Goal: Information Seeking & Learning: Check status

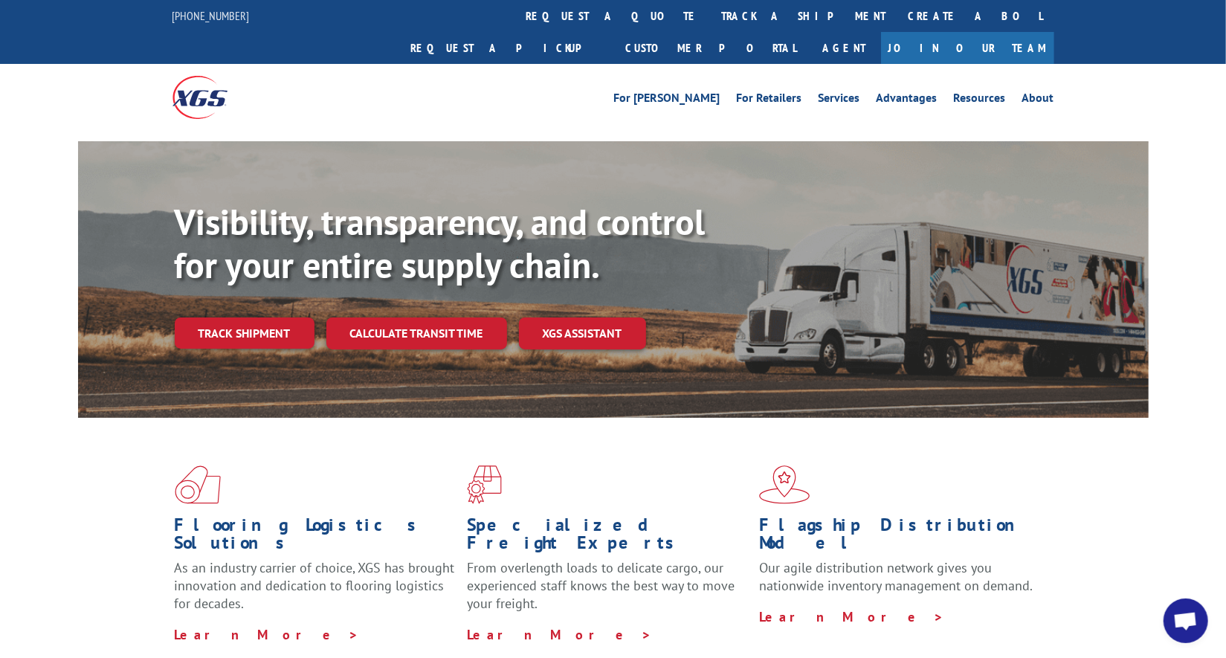
scroll to position [7021, 0]
click at [711, 19] on link "track a shipment" at bounding box center [804, 16] width 187 height 32
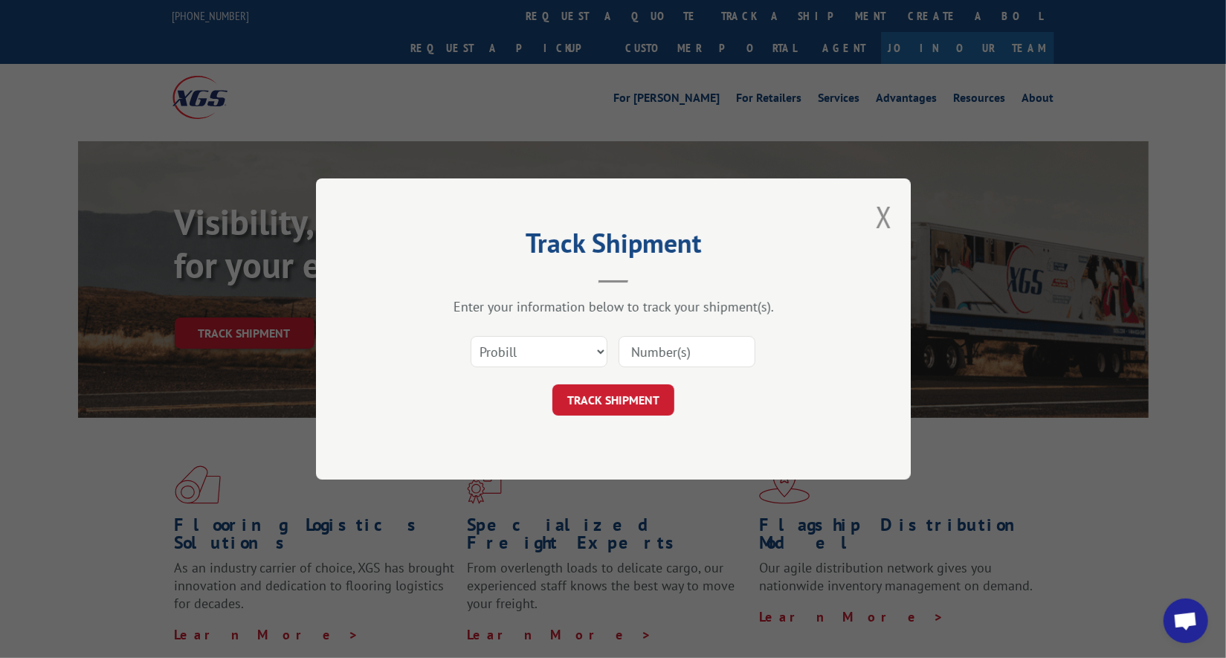
click at [655, 346] on input at bounding box center [686, 351] width 137 height 31
paste input "17685443"
type input "17685443"
click at [644, 391] on button "TRACK SHIPMENT" at bounding box center [613, 399] width 122 height 31
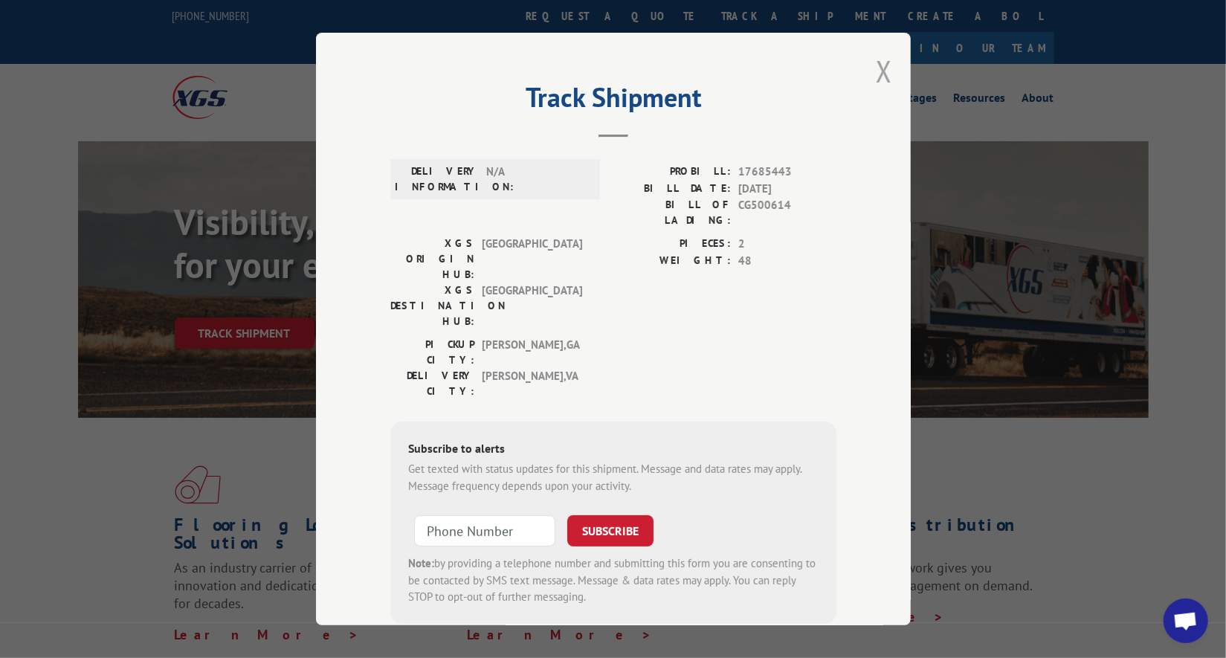
click at [884, 77] on button "Close modal" at bounding box center [884, 70] width 16 height 39
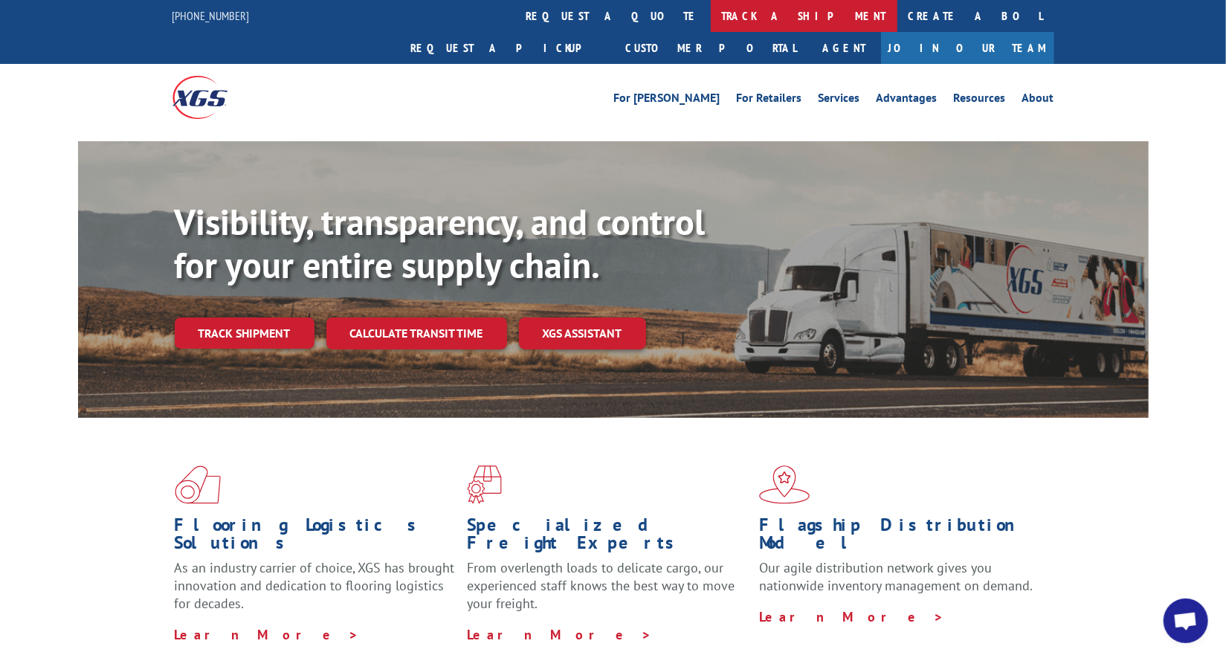
click at [711, 10] on link "track a shipment" at bounding box center [804, 16] width 187 height 32
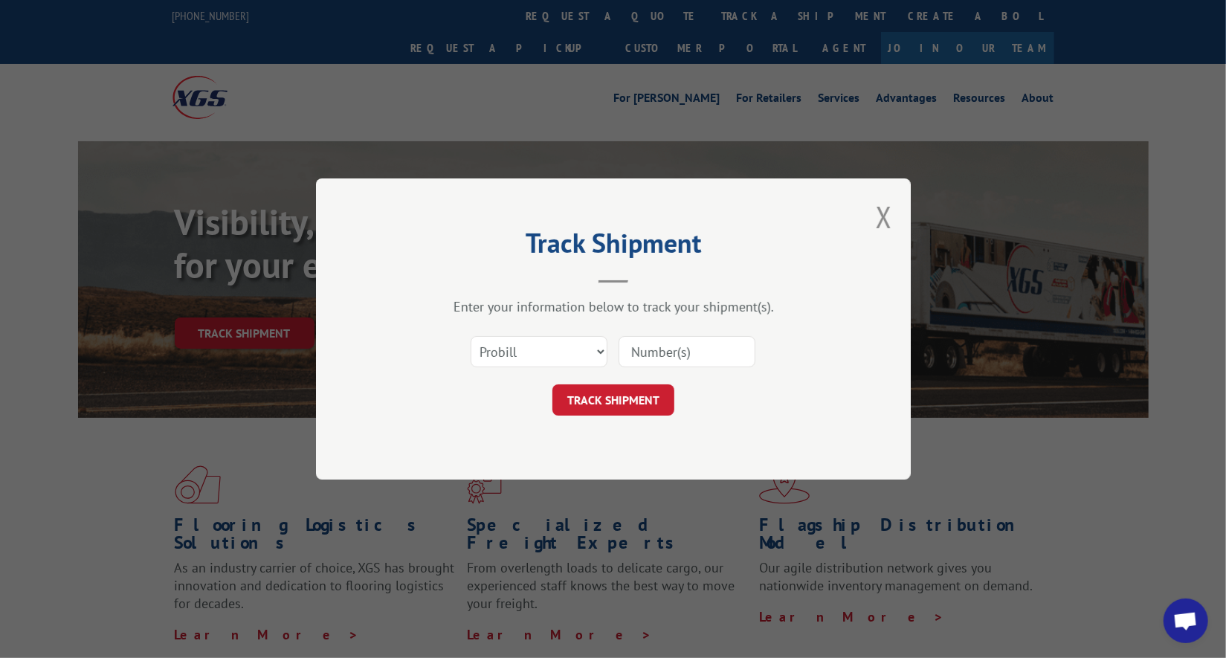
click at [679, 351] on input at bounding box center [686, 351] width 137 height 31
paste input "17685443"
type input "17685443"
click at [625, 407] on button "TRACK SHIPMENT" at bounding box center [613, 399] width 122 height 31
